Goal: Task Accomplishment & Management: Manage account settings

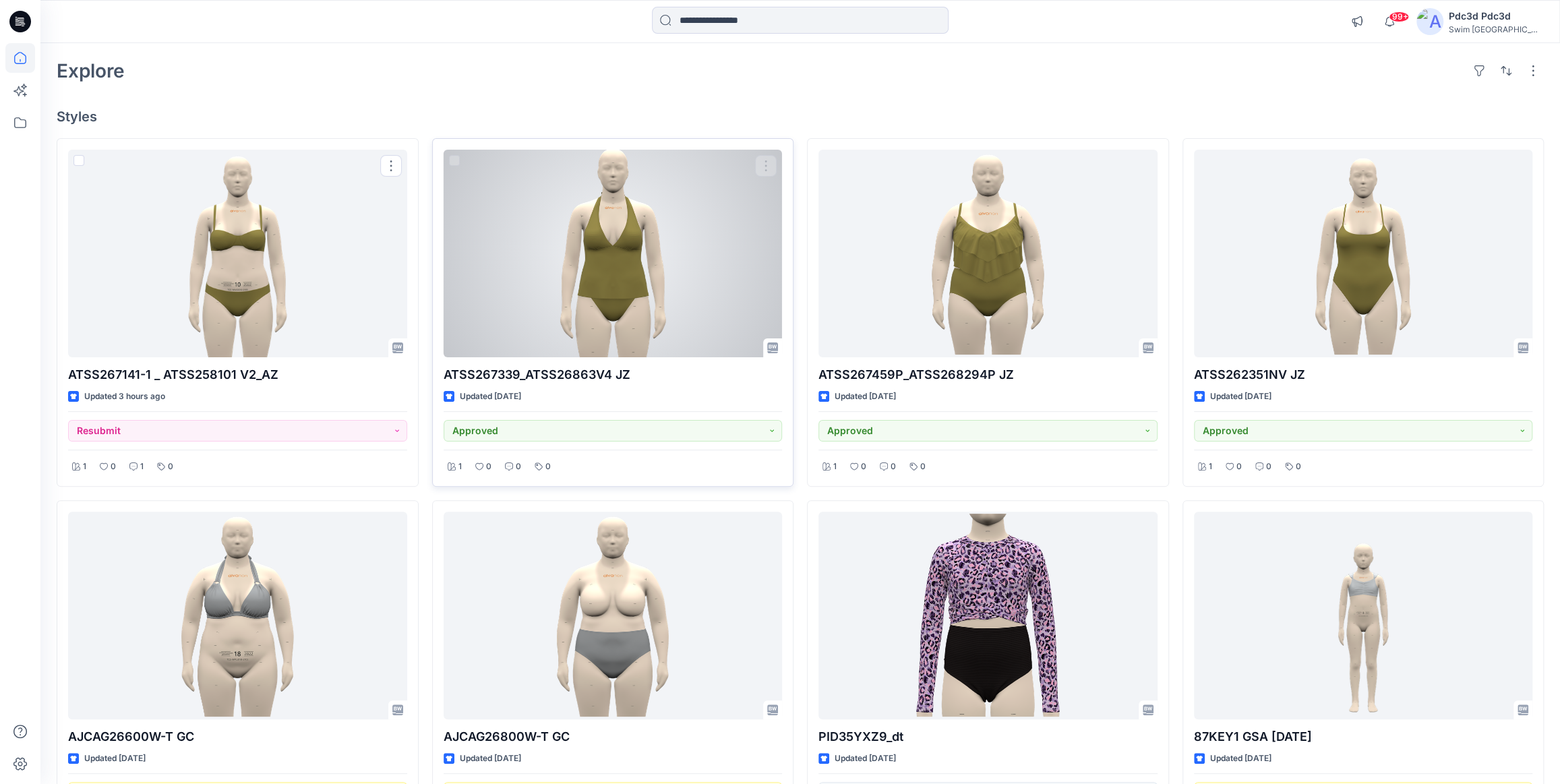
scroll to position [51, 0]
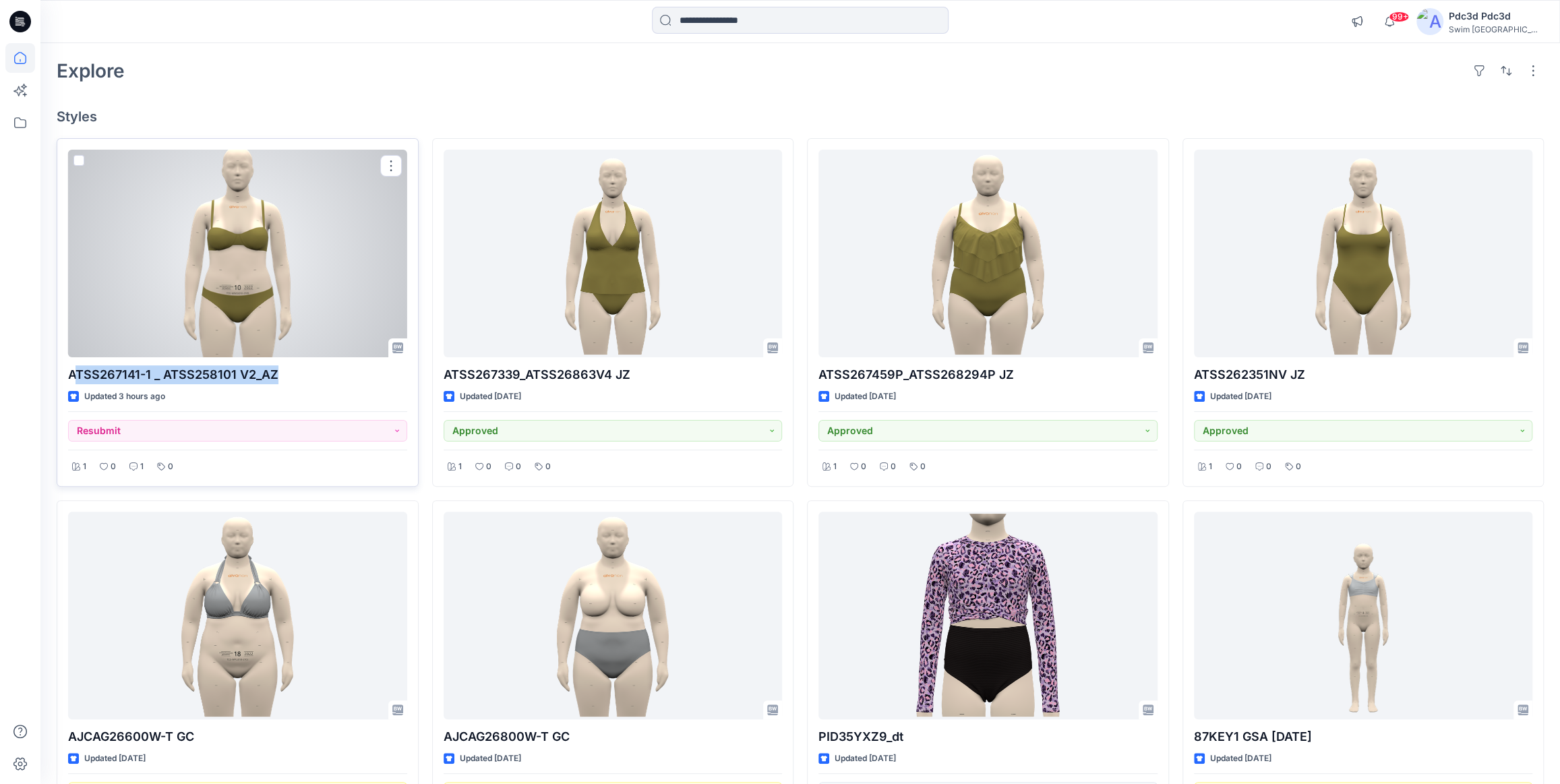
drag, startPoint x: 72, startPoint y: 373, endPoint x: 275, endPoint y: 373, distance: 203.0
click at [275, 373] on p "ATSS267141-1 _ ATSS258101 V2_AZ" at bounding box center [238, 374] width 339 height 18
drag, startPoint x: 68, startPoint y: 377, endPoint x: 277, endPoint y: 372, distance: 209.1
click at [277, 372] on p "ATSS267141-1 _ ATSS258101 V2_AZ" at bounding box center [238, 374] width 339 height 18
copy p "ATSS267141-1 _ ATSS258101 V2_AZ"
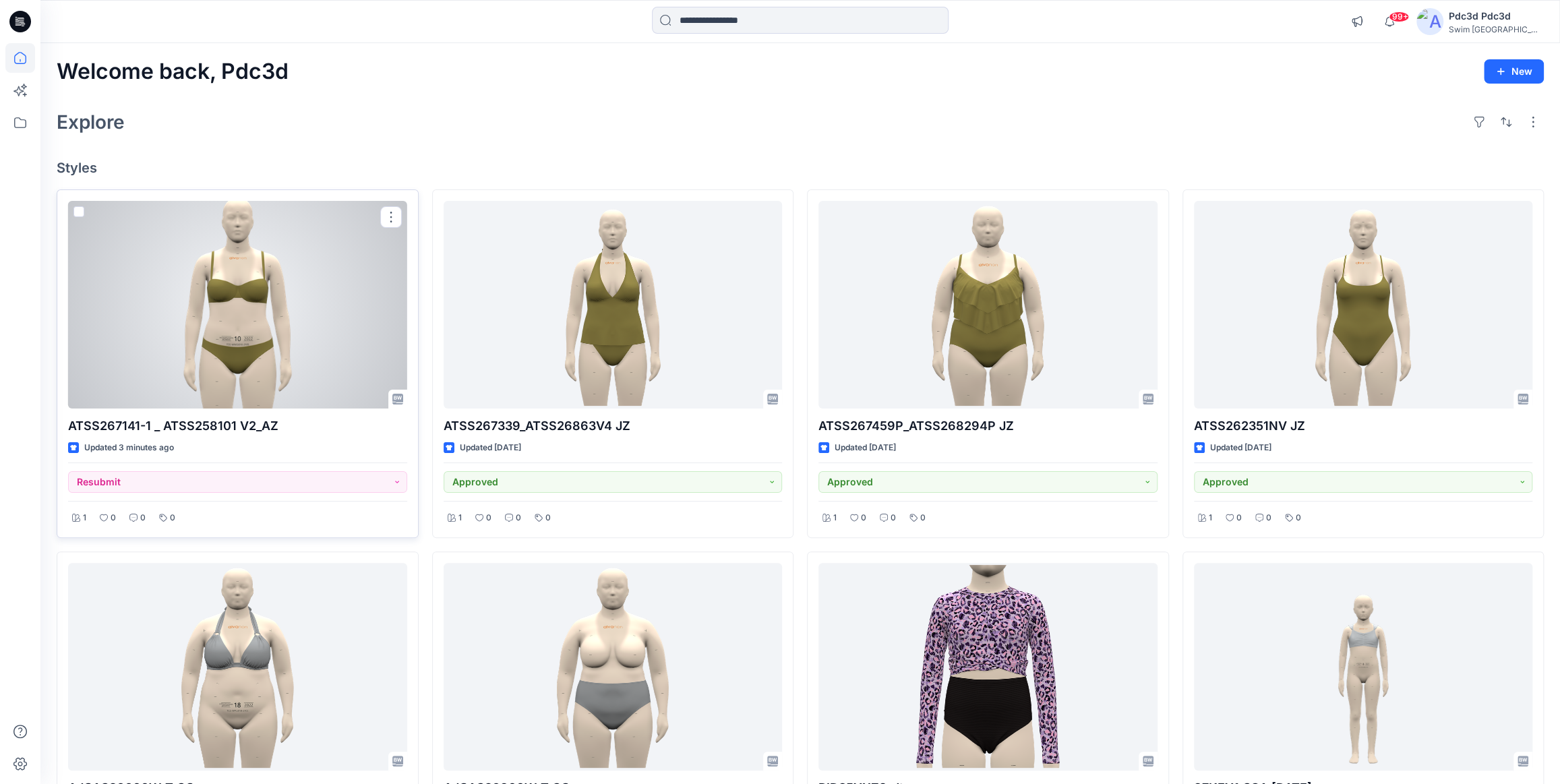
click at [220, 290] on div at bounding box center [238, 305] width 339 height 207
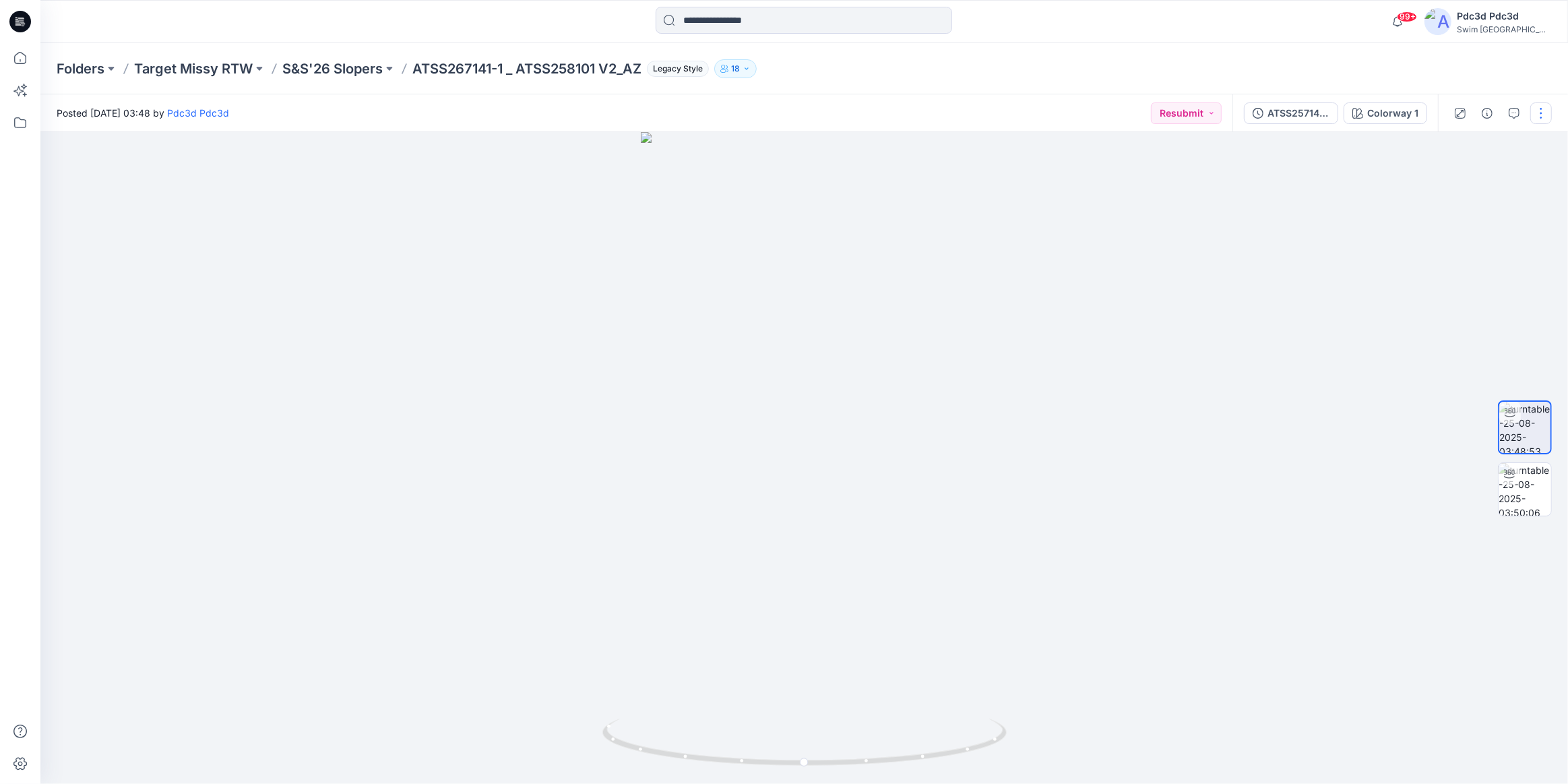
click at [1539, 108] on button "button" at bounding box center [1541, 113] width 22 height 22
click at [1481, 148] on button "Edit" at bounding box center [1484, 144] width 124 height 25
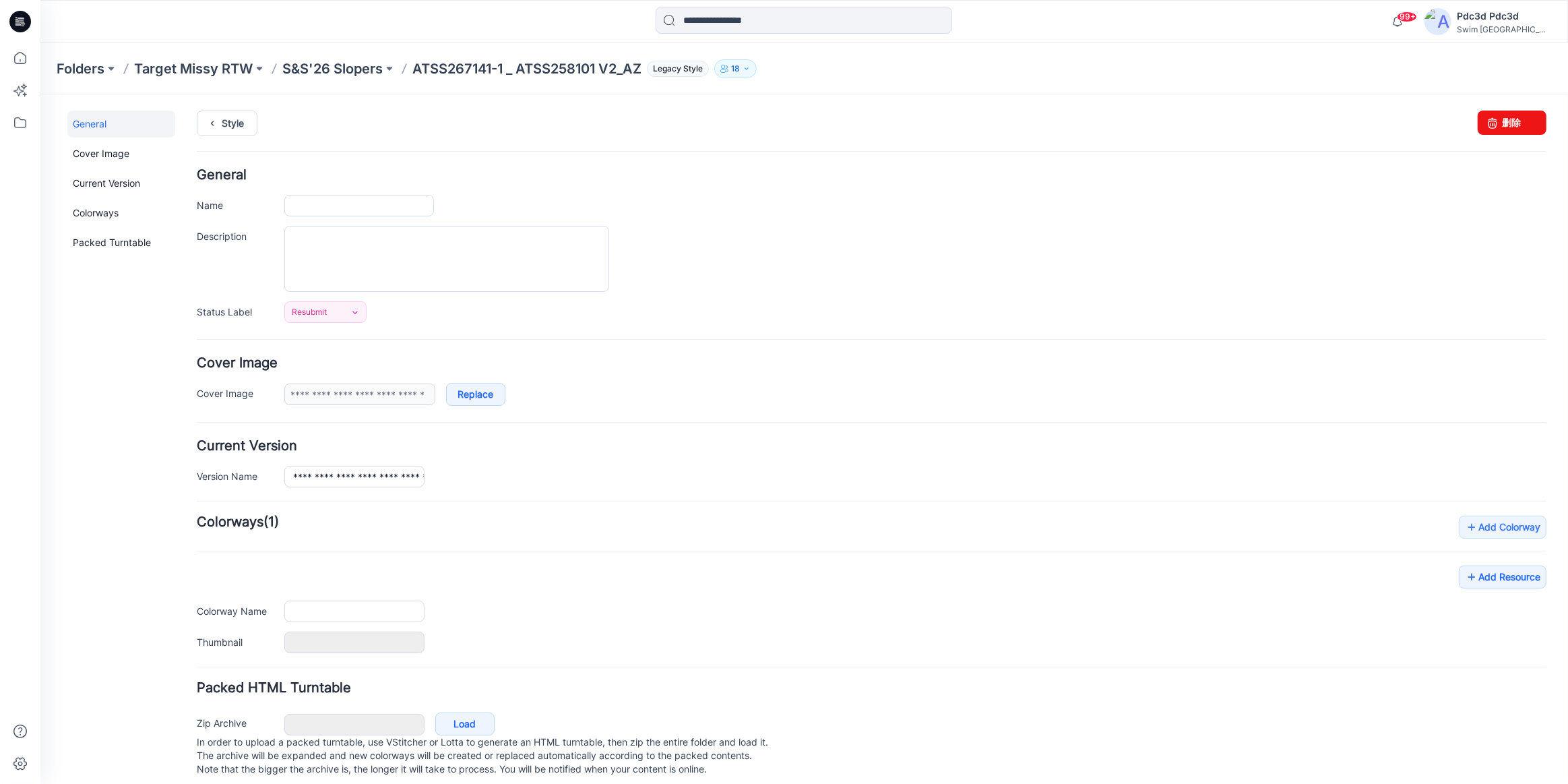
type input "**********"
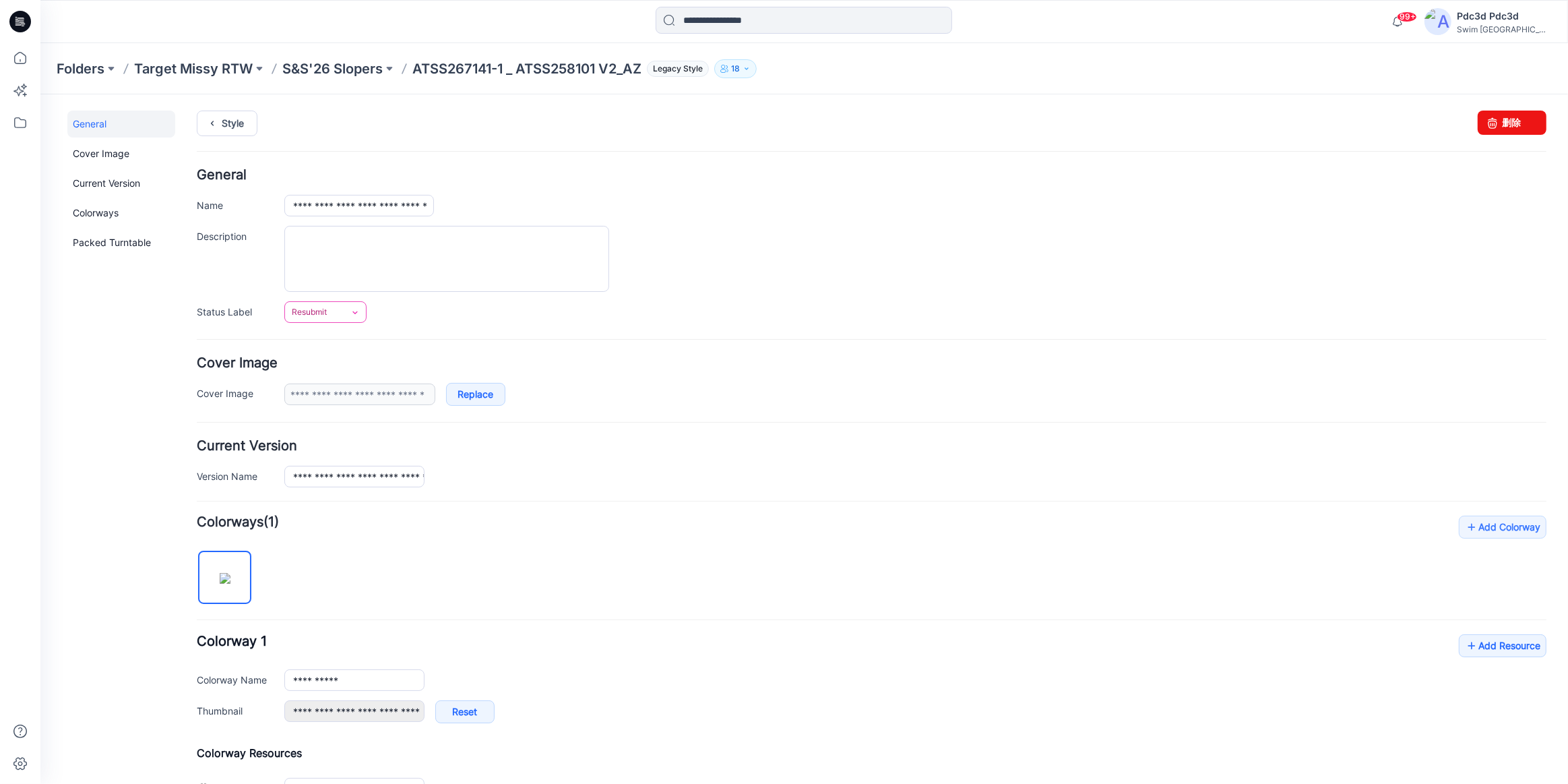
click at [327, 320] on link "Resubmit" at bounding box center [325, 311] width 82 height 22
click at [333, 368] on link "For Review" at bounding box center [342, 369] width 108 height 28
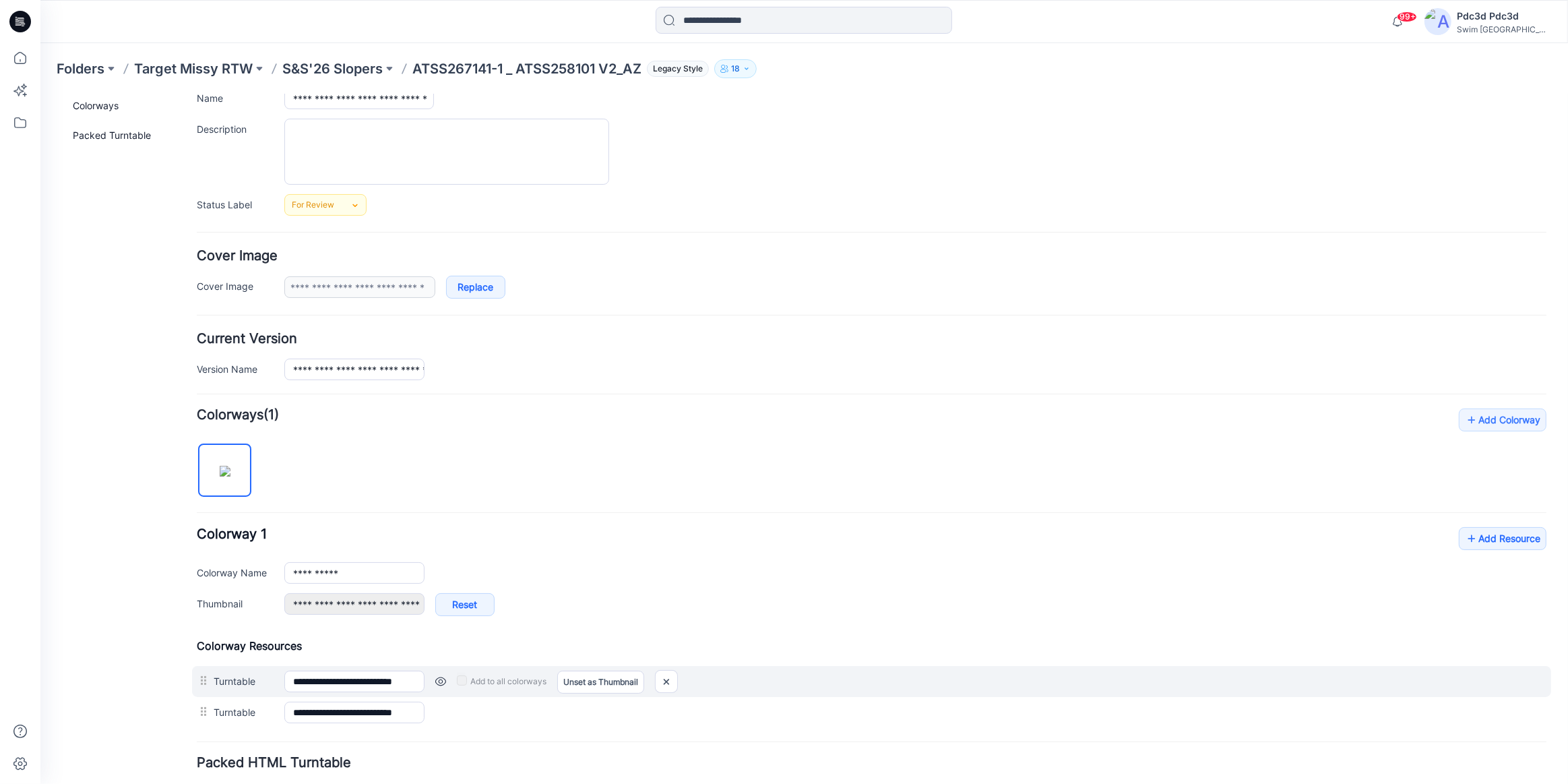
scroll to position [205, 0]
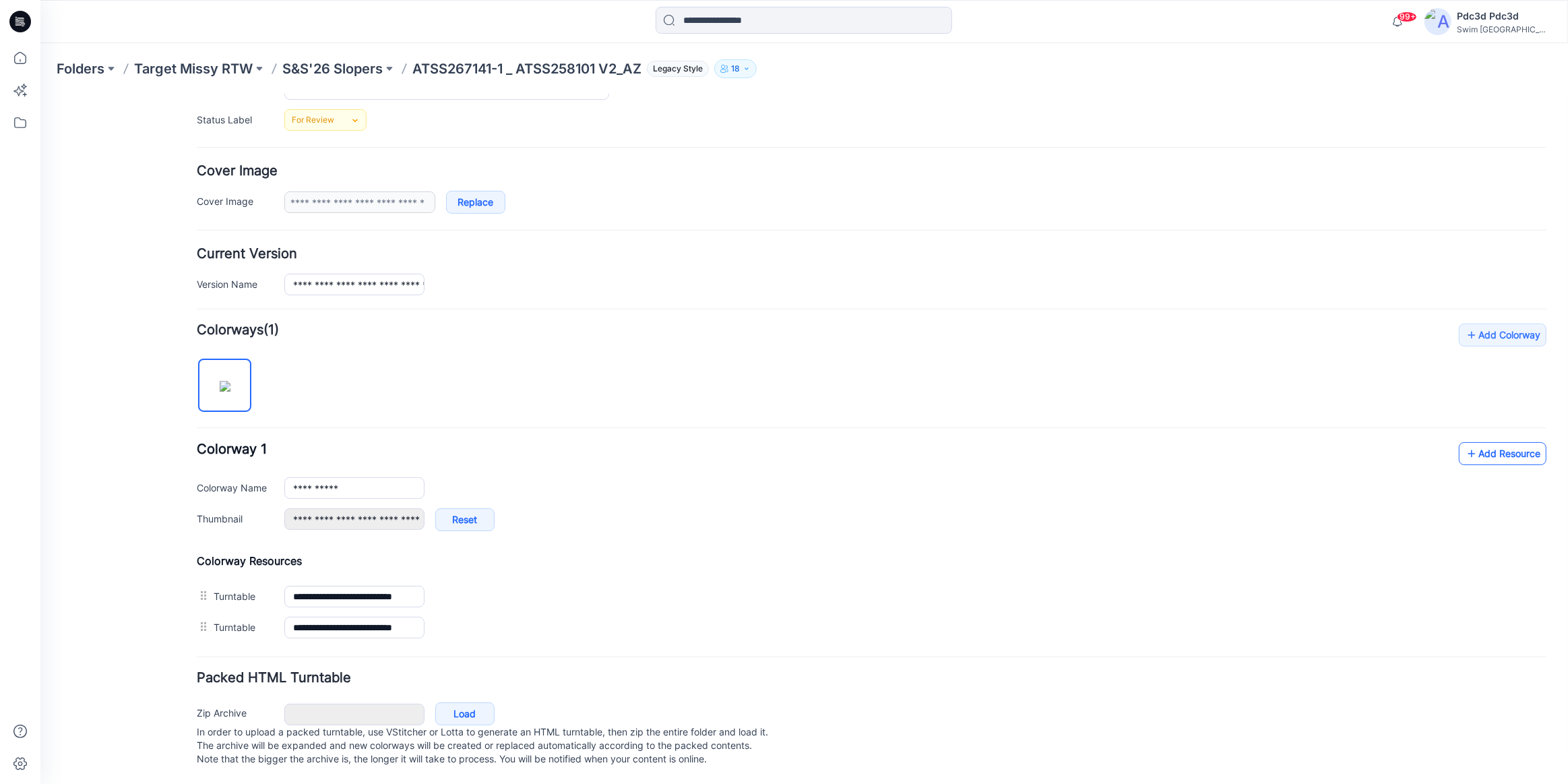
click at [1494, 441] on link "Add Resource" at bounding box center [1502, 453] width 88 height 23
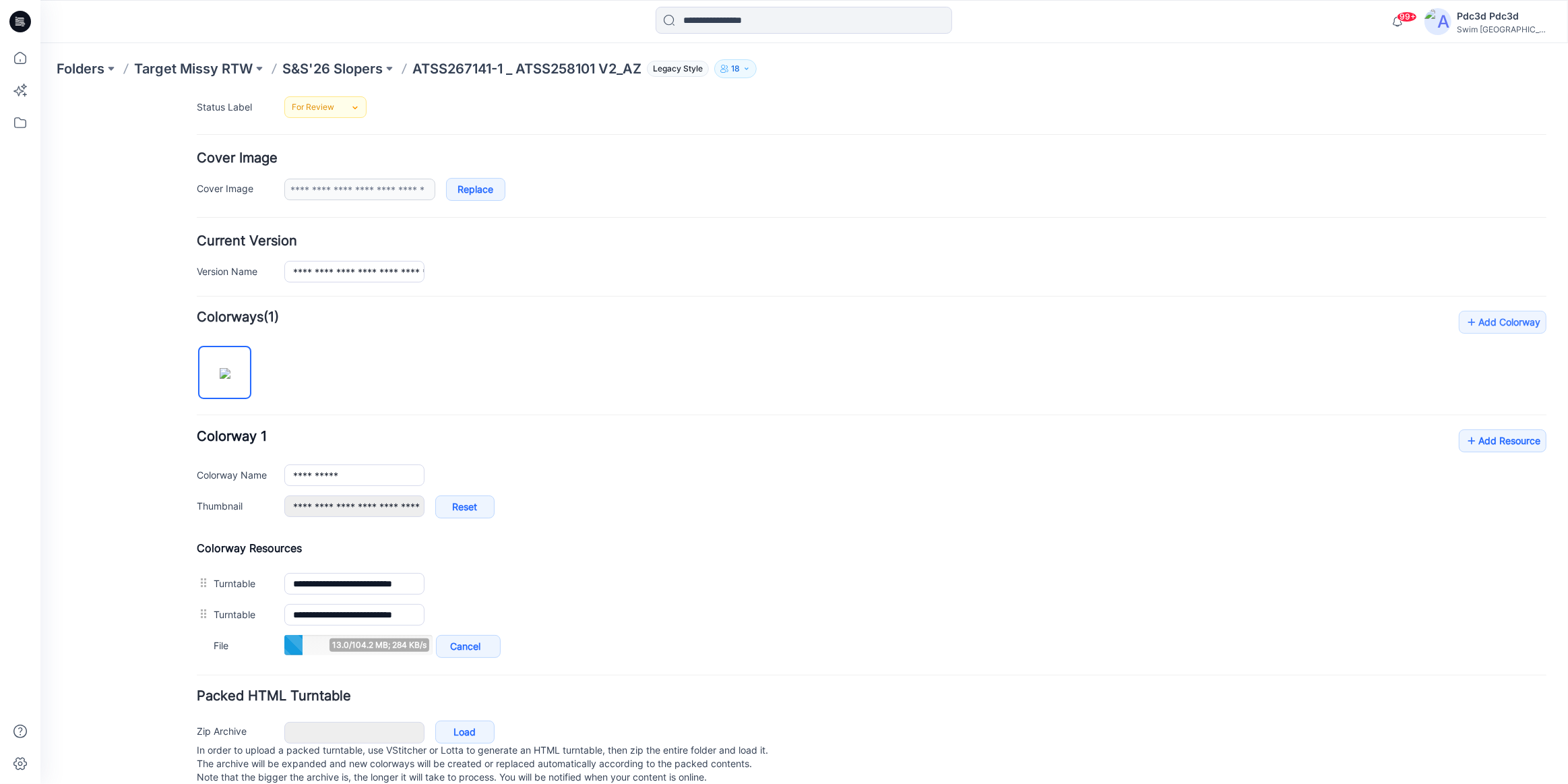
click at [637, 437] on div "**********" at bounding box center [871, 479] width 1349 height 102
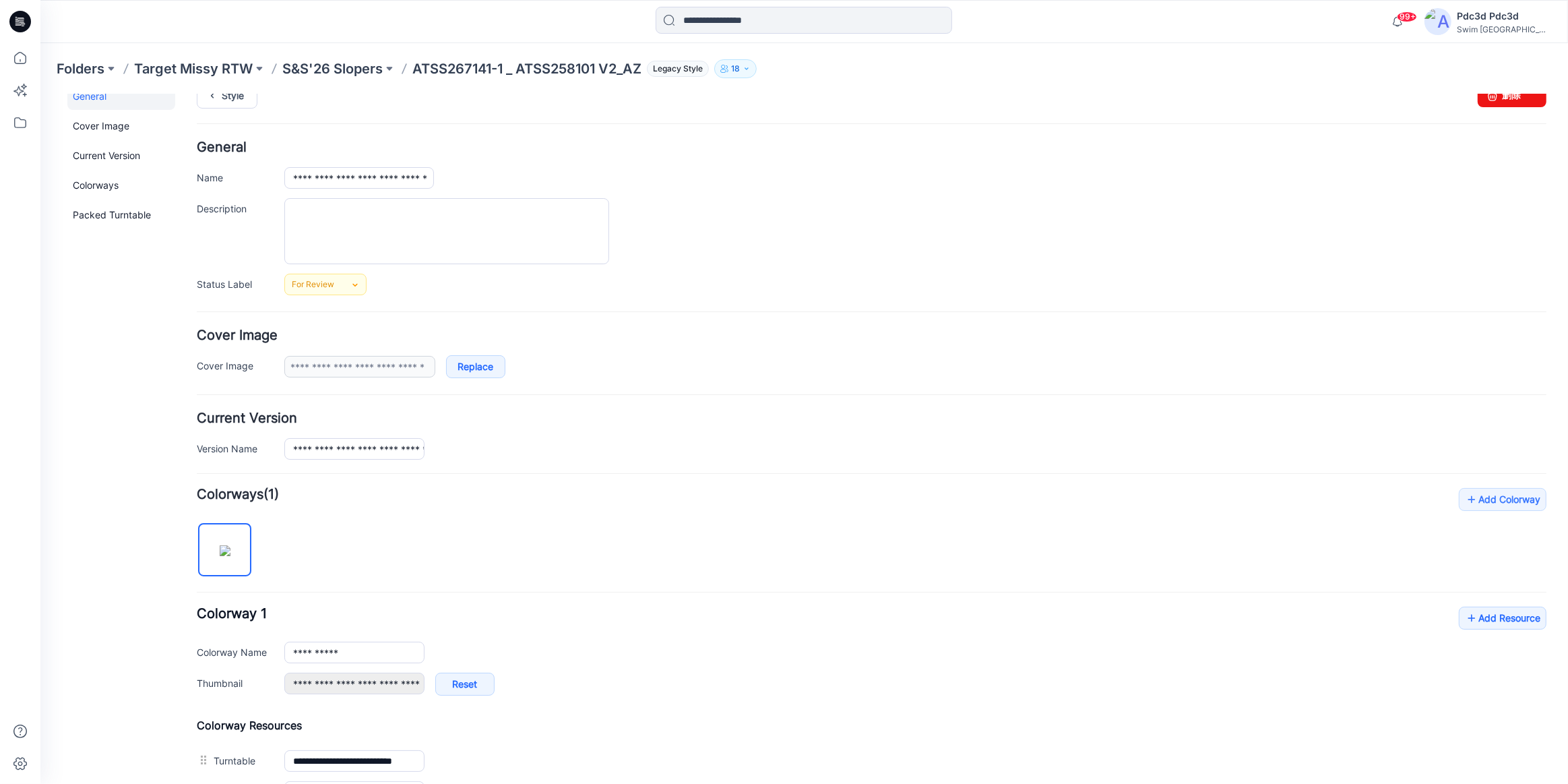
scroll to position [21, 0]
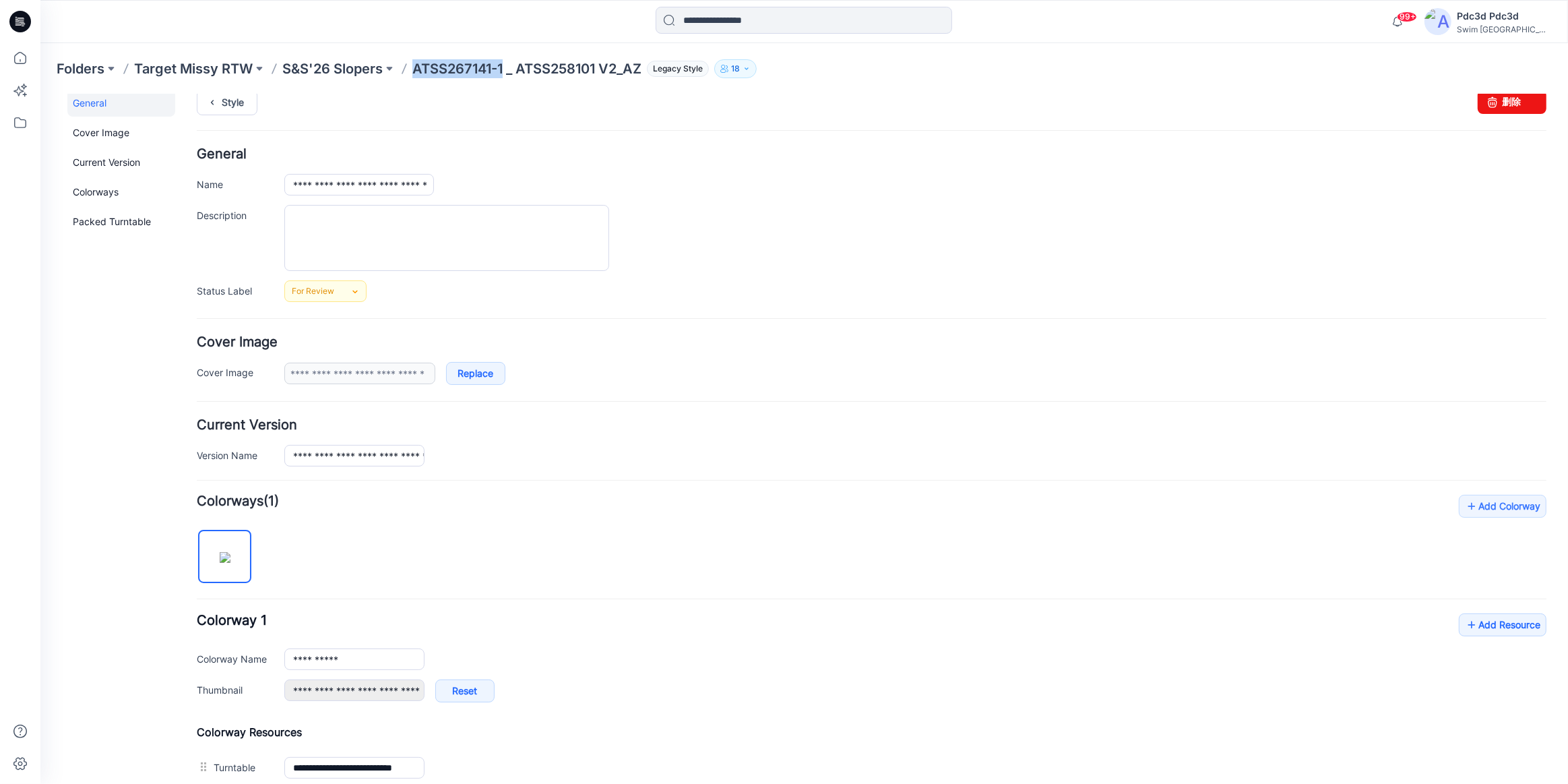
drag, startPoint x: 416, startPoint y: 69, endPoint x: 504, endPoint y: 69, distance: 88.0
click at [504, 69] on p "ATSS267141-1 _ ATSS258101 V2_AZ" at bounding box center [526, 68] width 229 height 18
copy p "ATSS267141-1"
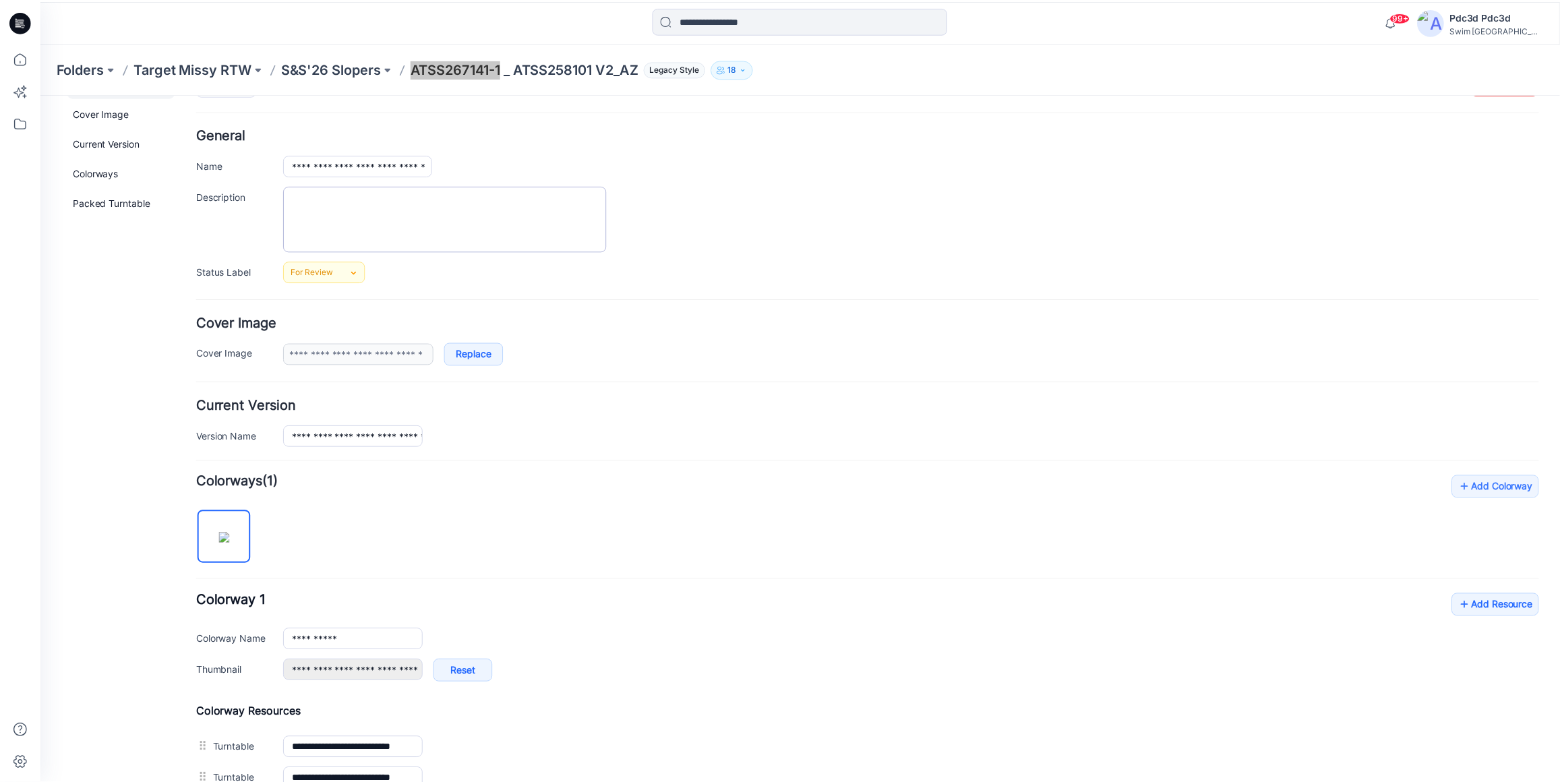
scroll to position [0, 0]
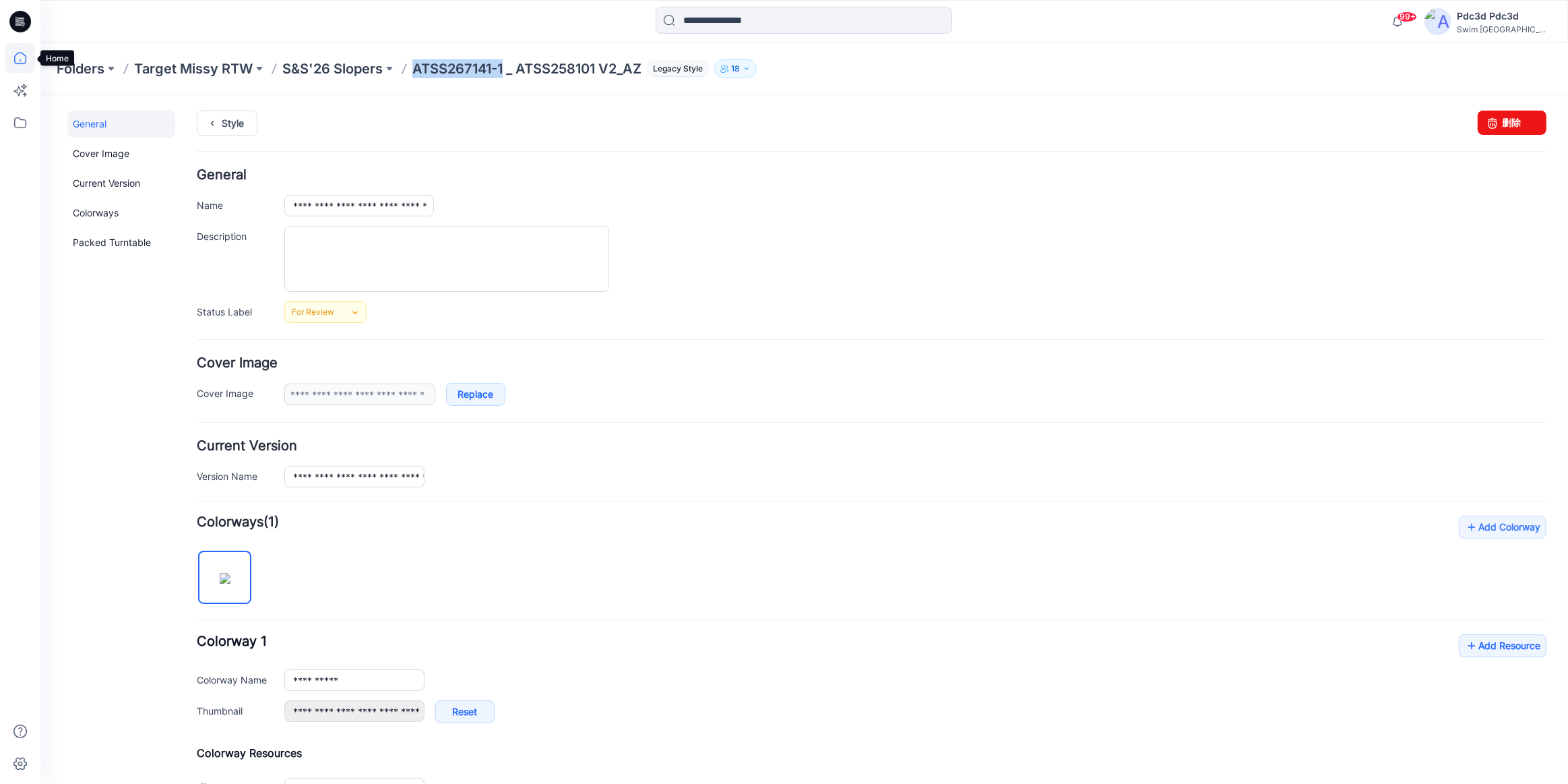
click at [19, 59] on icon at bounding box center [20, 58] width 30 height 30
